Goal: Check status: Check status

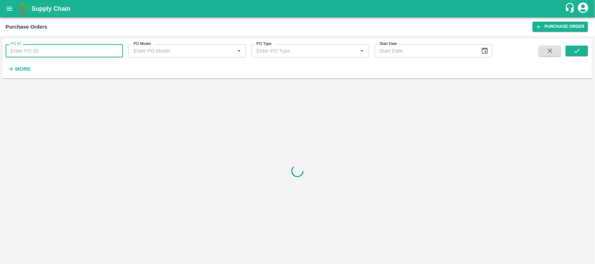
click at [53, 53] on input "PO ID" at bounding box center [65, 50] width 118 height 13
paste input "177286"
click at [574, 52] on icon "submit" at bounding box center [577, 51] width 8 height 8
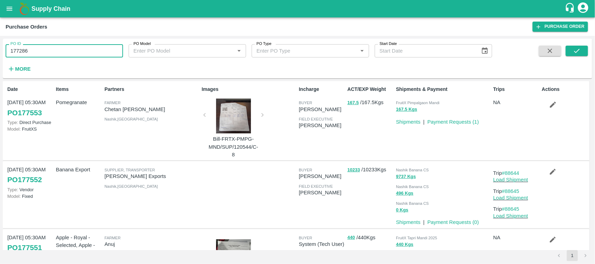
click at [27, 46] on input "177286" at bounding box center [65, 50] width 118 height 13
type input "177286"
click at [571, 51] on button "submit" at bounding box center [577, 51] width 22 height 10
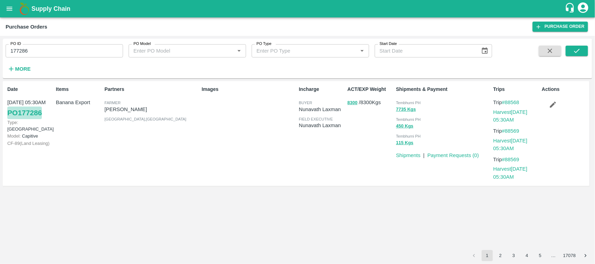
click at [25, 113] on link "PO 177286" at bounding box center [24, 113] width 35 height 13
click at [23, 109] on link "PO 177286" at bounding box center [24, 113] width 35 height 13
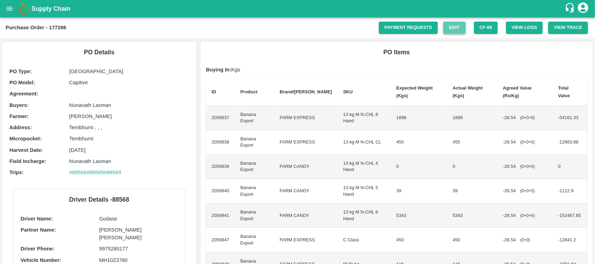
click at [446, 31] on link "Edit" at bounding box center [455, 28] width 22 height 12
click at [487, 30] on button "CF- 89" at bounding box center [486, 28] width 24 height 12
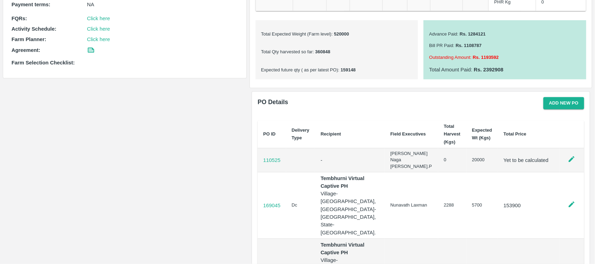
scroll to position [258, 0]
click at [569, 164] on icon at bounding box center [572, 160] width 8 height 8
